Goal: Transaction & Acquisition: Purchase product/service

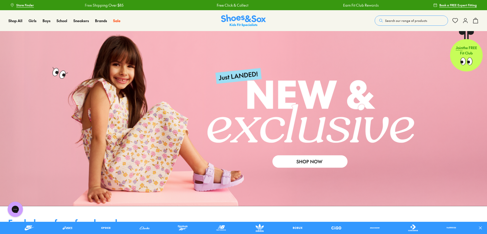
click at [403, 19] on span "Search our range of products" at bounding box center [406, 20] width 42 height 5
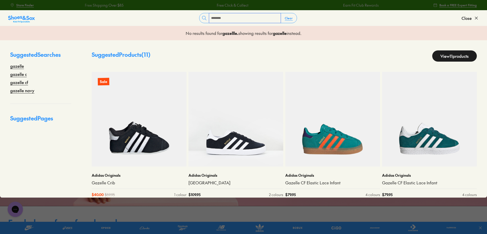
type input "********"
click at [447, 57] on link "View 11 products" at bounding box center [454, 55] width 45 height 11
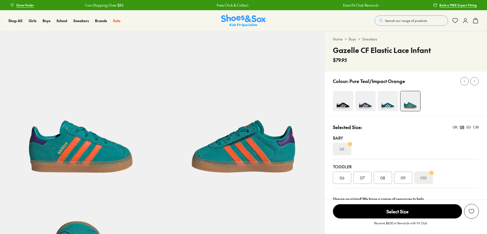
select select "*"
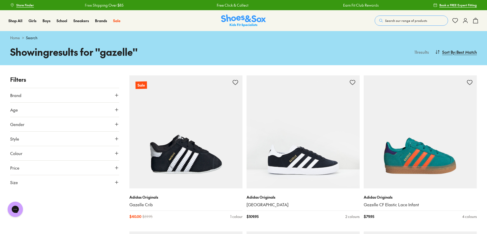
click at [398, 23] on span "Search our range of products" at bounding box center [406, 20] width 42 height 5
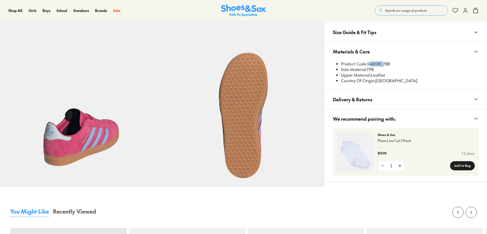
drag, startPoint x: 376, startPoint y: 66, endPoint x: 372, endPoint y: 60, distance: 7.2
click at [368, 64] on x-modal "Materials & Care Product Code: SAD081_FBB Sole Material: TPR Upper Material: Le…" at bounding box center [405, 66] width 162 height 48
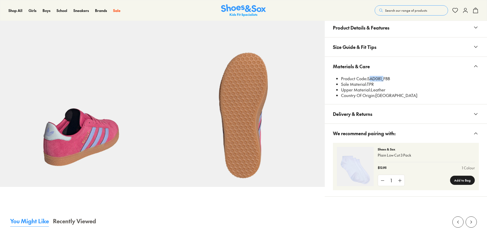
scroll to position [330, 0]
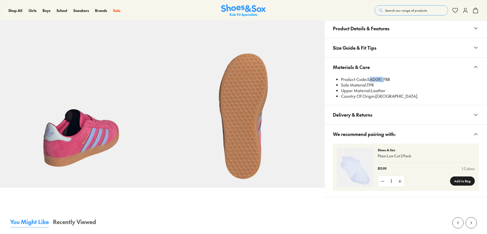
select select "*"
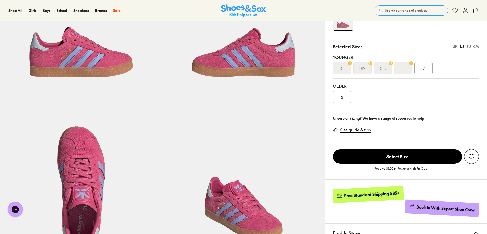
scroll to position [0, 0]
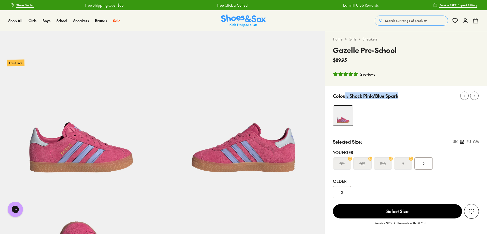
drag, startPoint x: 384, startPoint y: 98, endPoint x: 344, endPoint y: 98, distance: 39.7
click at [344, 98] on div "Colour: Shock Pink/Blue Spark" at bounding box center [410, 95] width 154 height 11
drag, startPoint x: 396, startPoint y: 52, endPoint x: 360, endPoint y: 52, distance: 35.9
click at [362, 52] on div "Gazelle Pre-School $89.95" at bounding box center [406, 54] width 146 height 19
click at [335, 53] on h4 "Gazelle Pre-School" at bounding box center [365, 50] width 64 height 11
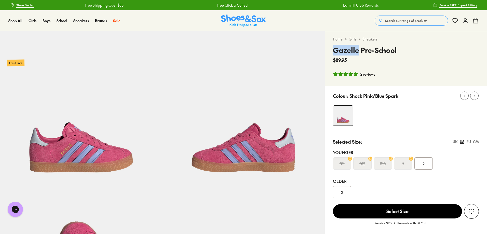
drag, startPoint x: 333, startPoint y: 52, endPoint x: 359, endPoint y: 50, distance: 25.8
click at [359, 50] on h4 "Gazelle Pre-School" at bounding box center [365, 50] width 64 height 11
copy h4 "Gazelle"
click at [391, 19] on span "Search our range of products" at bounding box center [406, 20] width 42 height 5
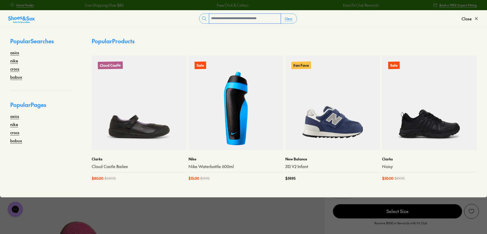
paste input "*******"
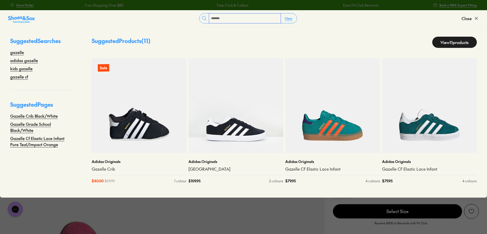
type input "*******"
click at [456, 39] on link "View 11 products" at bounding box center [454, 42] width 45 height 11
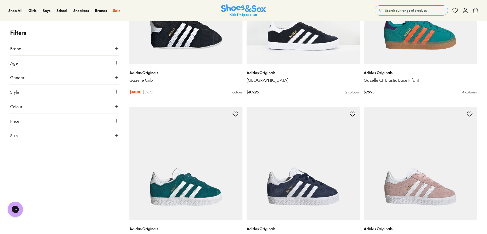
scroll to position [127, 0]
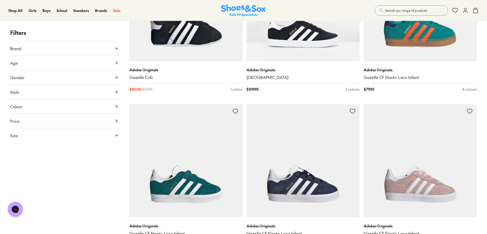
click at [44, 61] on button "Age" at bounding box center [64, 63] width 109 height 14
click at [30, 75] on label "Infant/Toddler" at bounding box center [28, 75] width 24 height 5
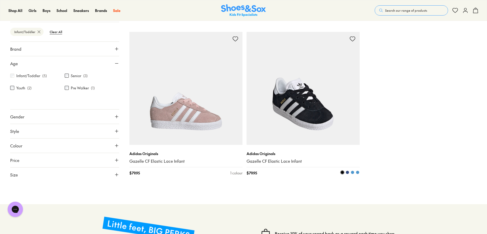
scroll to position [254, 0]
